Goal: Find contact information

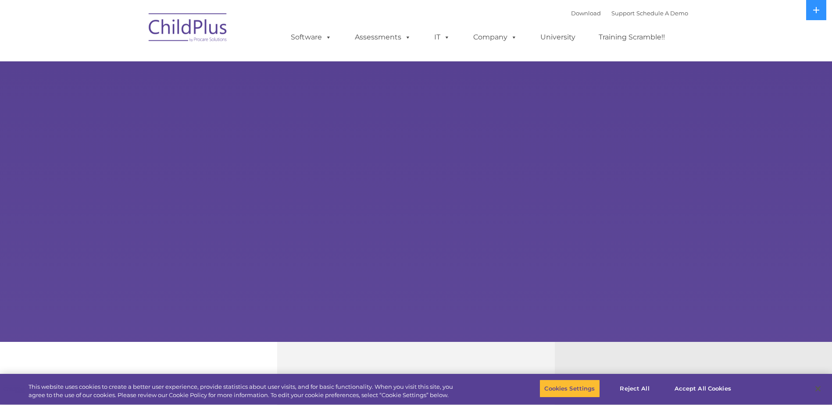
select select "MEDIUM"
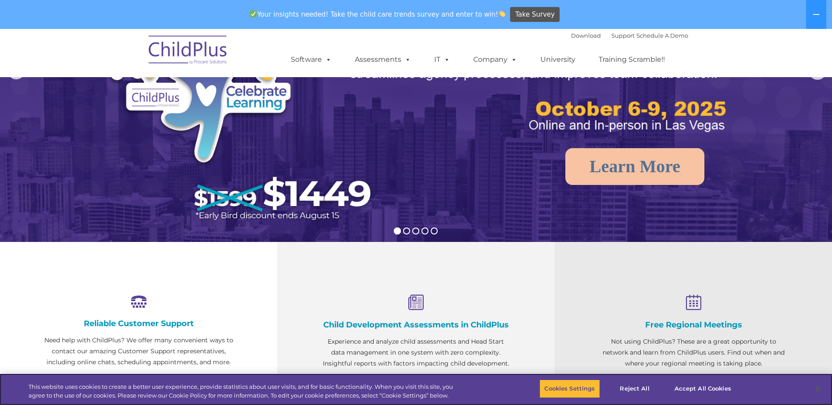
scroll to position [132, 0]
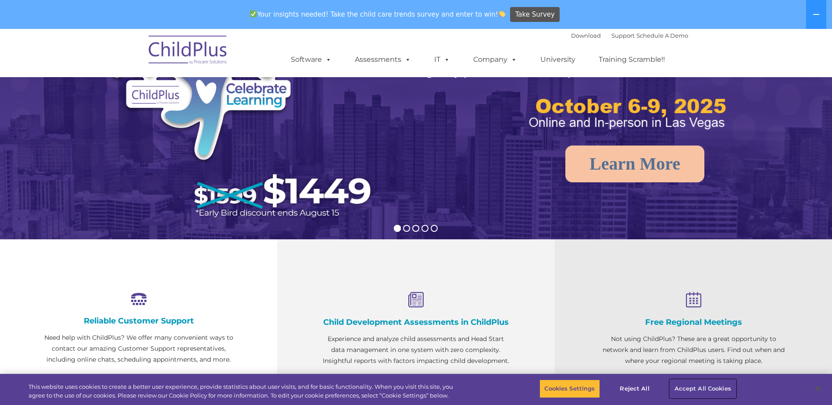
click at [692, 388] on button "Accept All Cookies" at bounding box center [703, 389] width 66 height 18
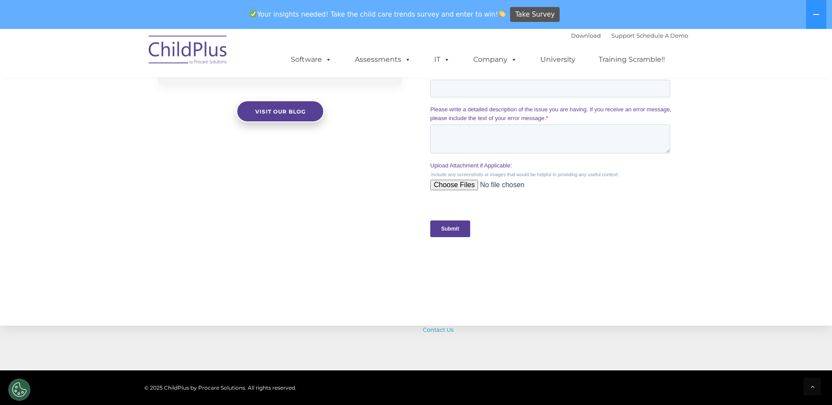
scroll to position [876, 0]
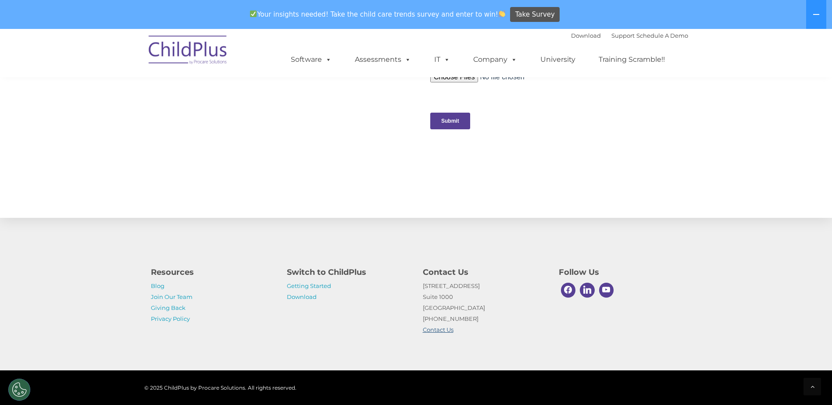
click at [441, 330] on link "Contact Us" at bounding box center [438, 329] width 31 height 7
drag, startPoint x: 466, startPoint y: 319, endPoint x: 420, endPoint y: 319, distance: 46.5
click at [420, 319] on div "Contact Us 1040 Crown Pointe Pkwy Suite 1000 Atlanta, GA 30338 (800) 888-6674 C…" at bounding box center [484, 299] width 136 height 74
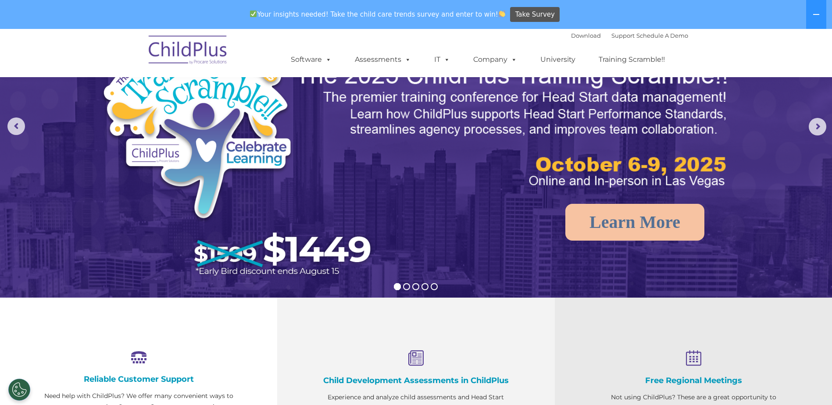
scroll to position [0, 0]
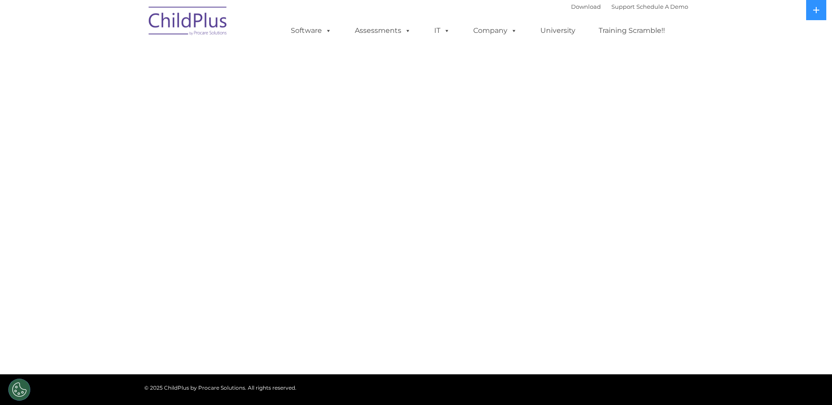
select select "MEDIUM"
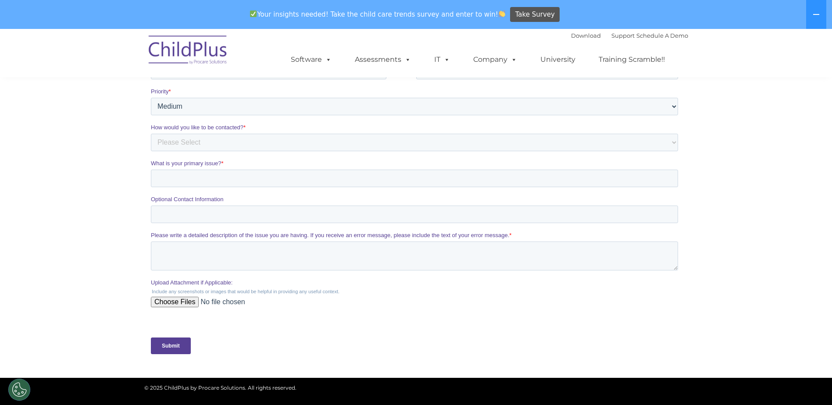
scroll to position [219, 0]
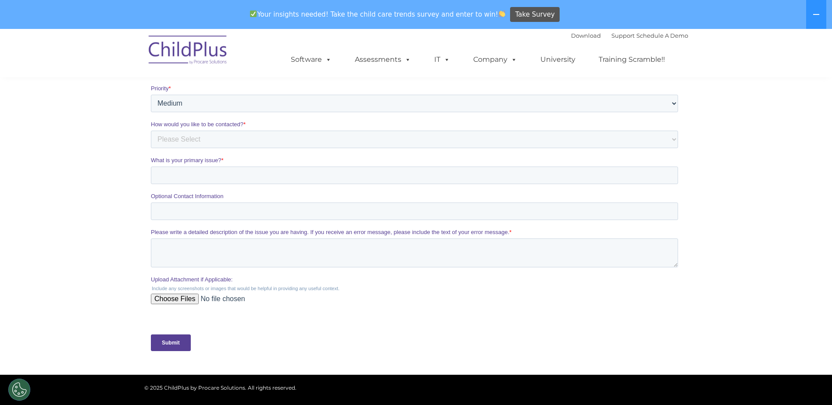
click at [503, 38] on div "Download Support | Schedule A Demo  MENU MENU Software ChildPlus: The original…" at bounding box center [480, 53] width 415 height 48
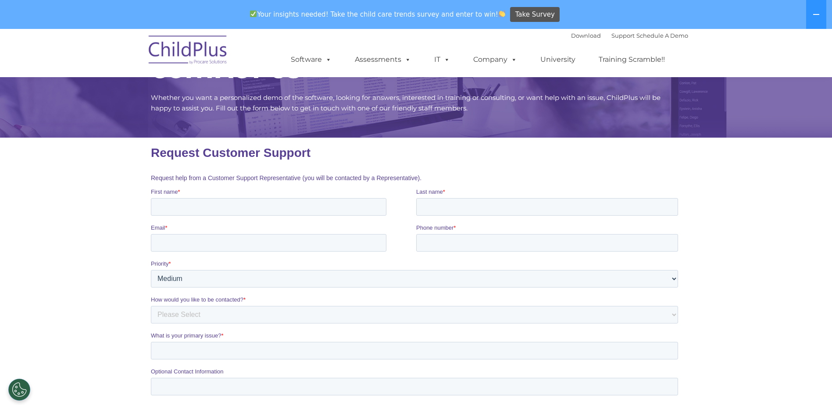
scroll to position [0, 0]
